Goal: Information Seeking & Learning: Learn about a topic

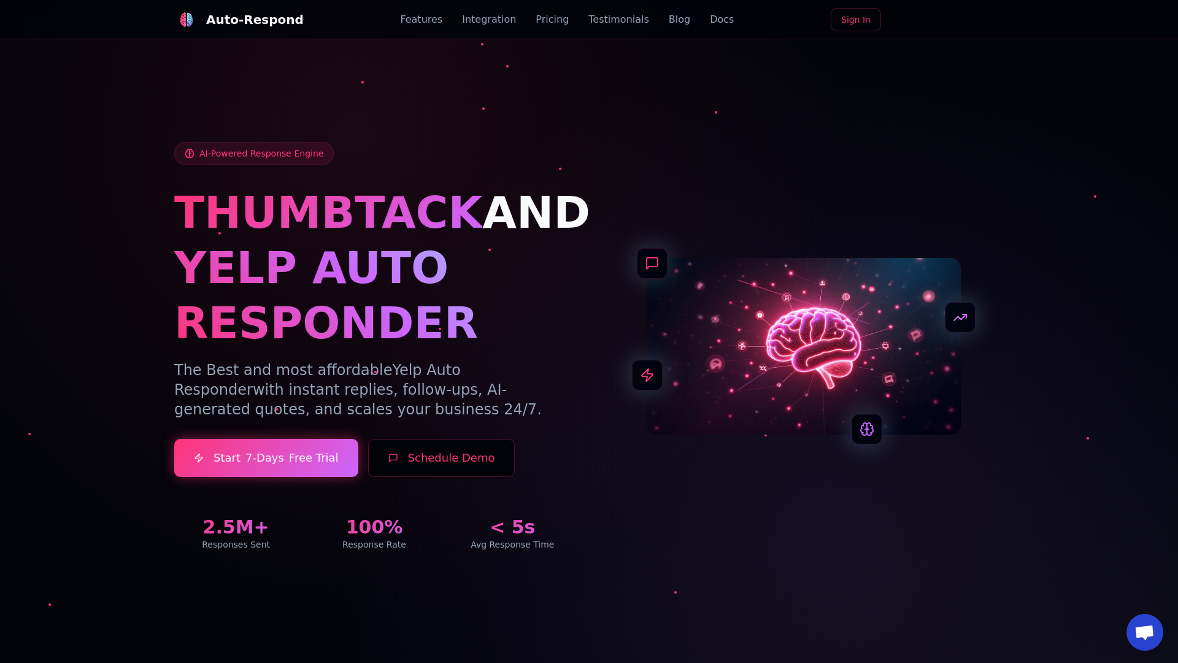
click at [669, 20] on link "Blog" at bounding box center [679, 19] width 21 height 15
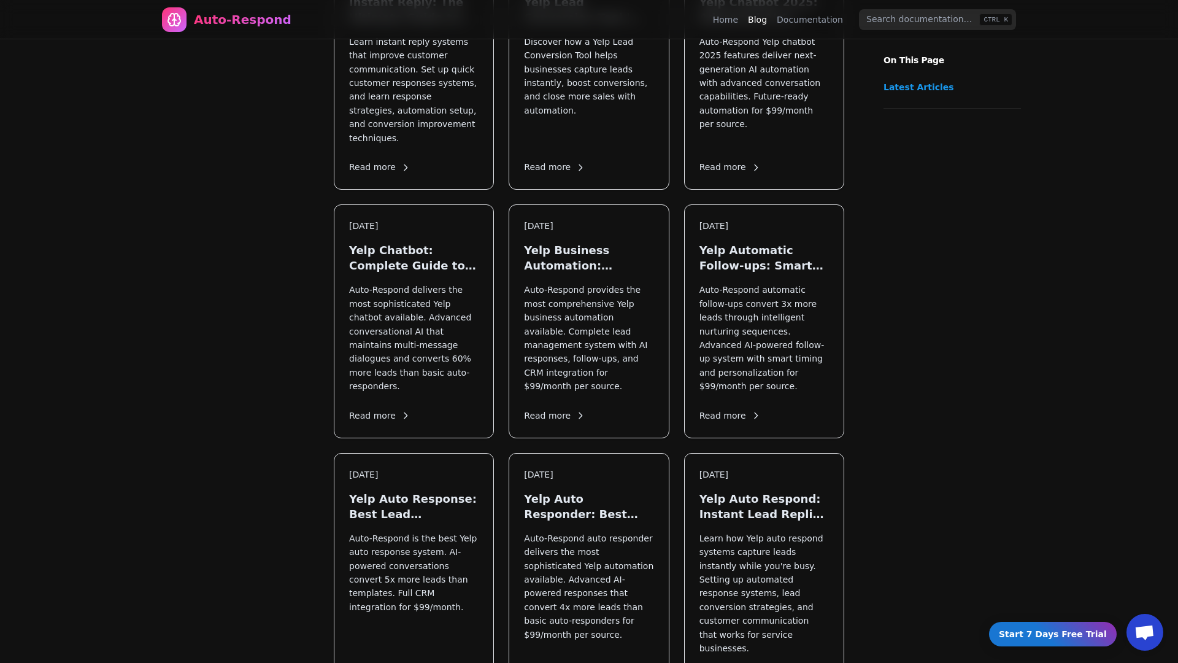
scroll to position [1268, 0]
